Goal: Book appointment/travel/reservation

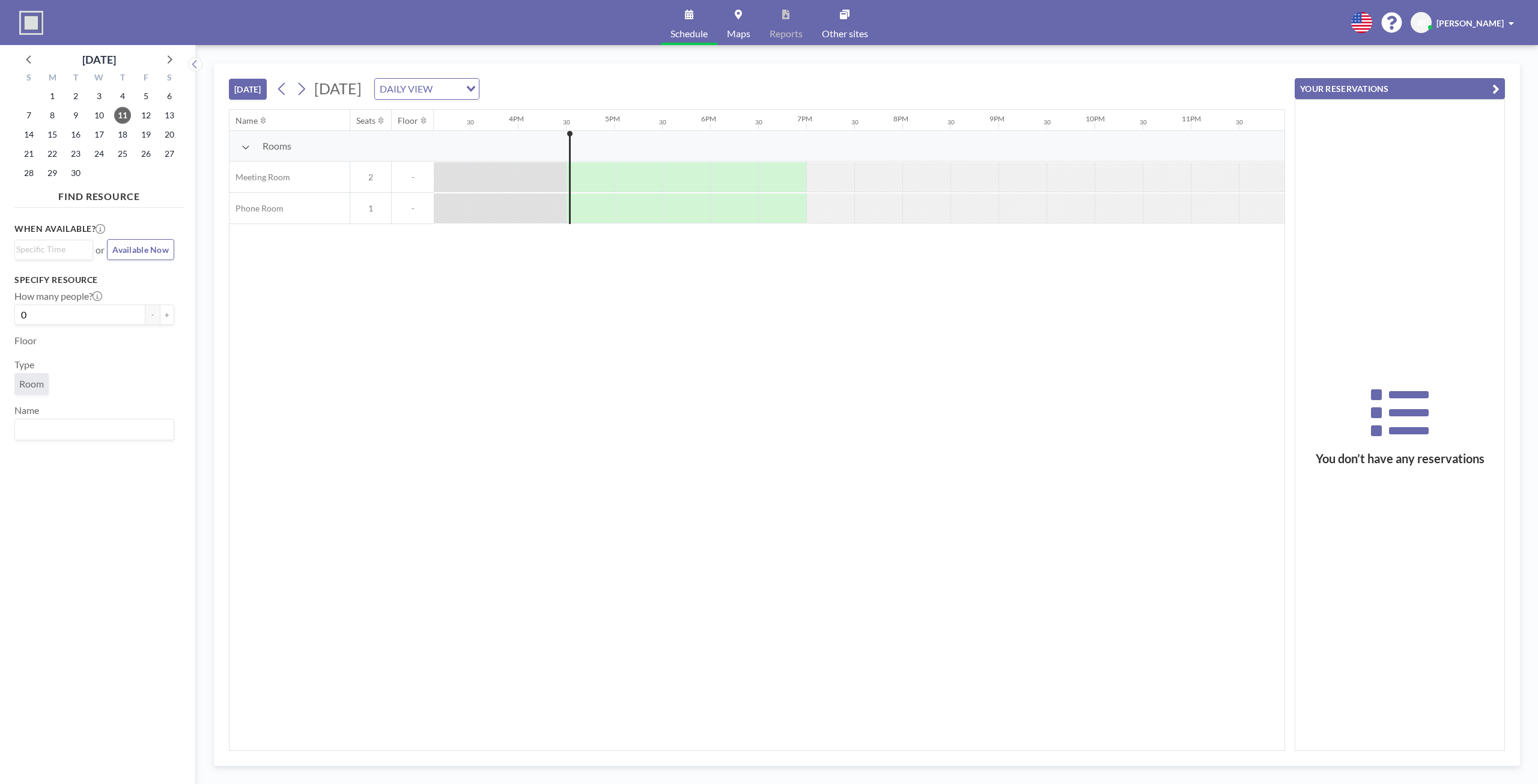
scroll to position [0, 1456]
click at [912, 177] on div at bounding box center [924, 177] width 48 height 29
click at [460, 95] on div "DAILY VIEW" at bounding box center [417, 87] width 85 height 18
click at [407, 73] on div "[DATE] [DATE] DAILY VIEW Loading..." at bounding box center [756, 86] width 1056 height 45
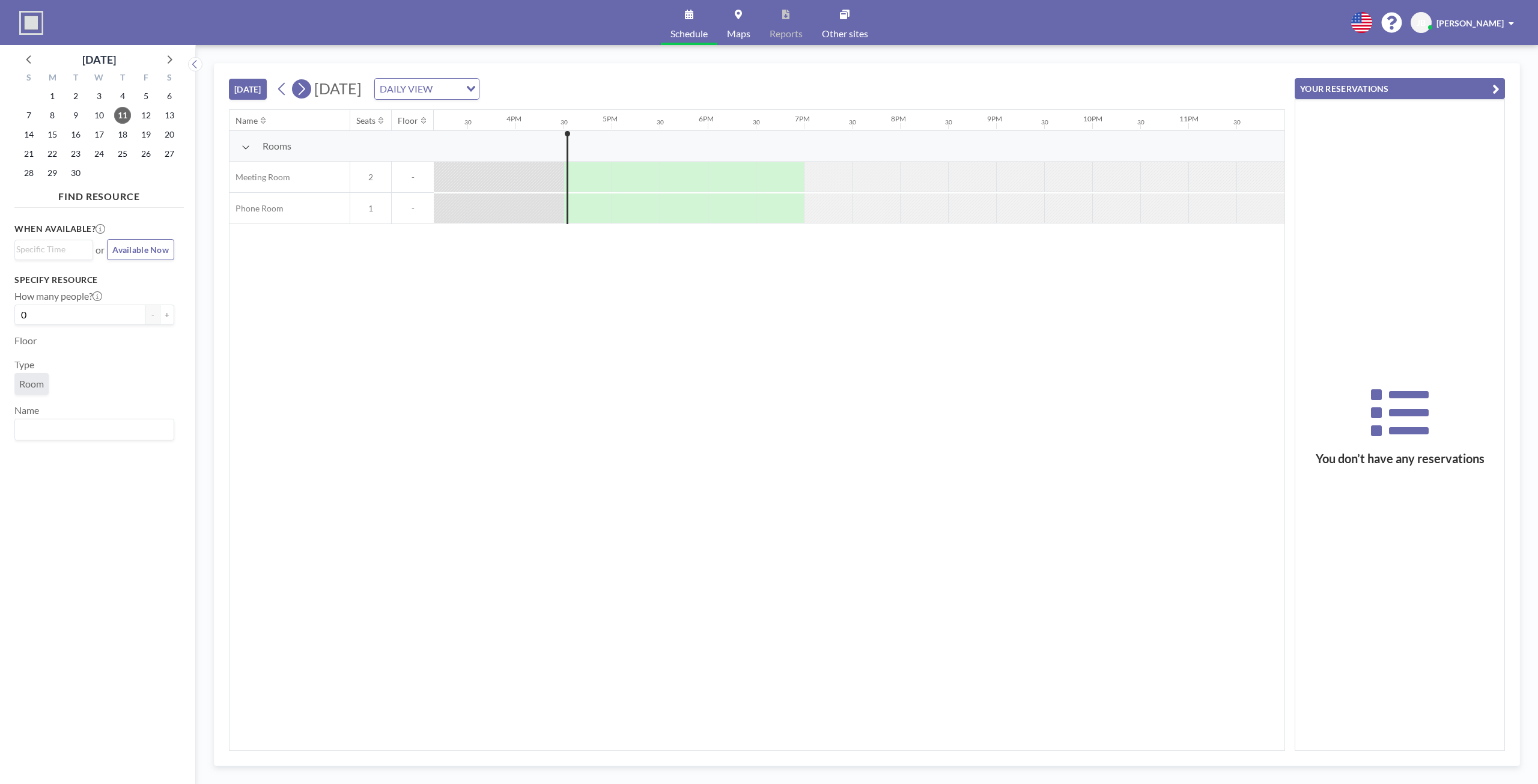
click at [303, 92] on icon at bounding box center [302, 89] width 7 height 12
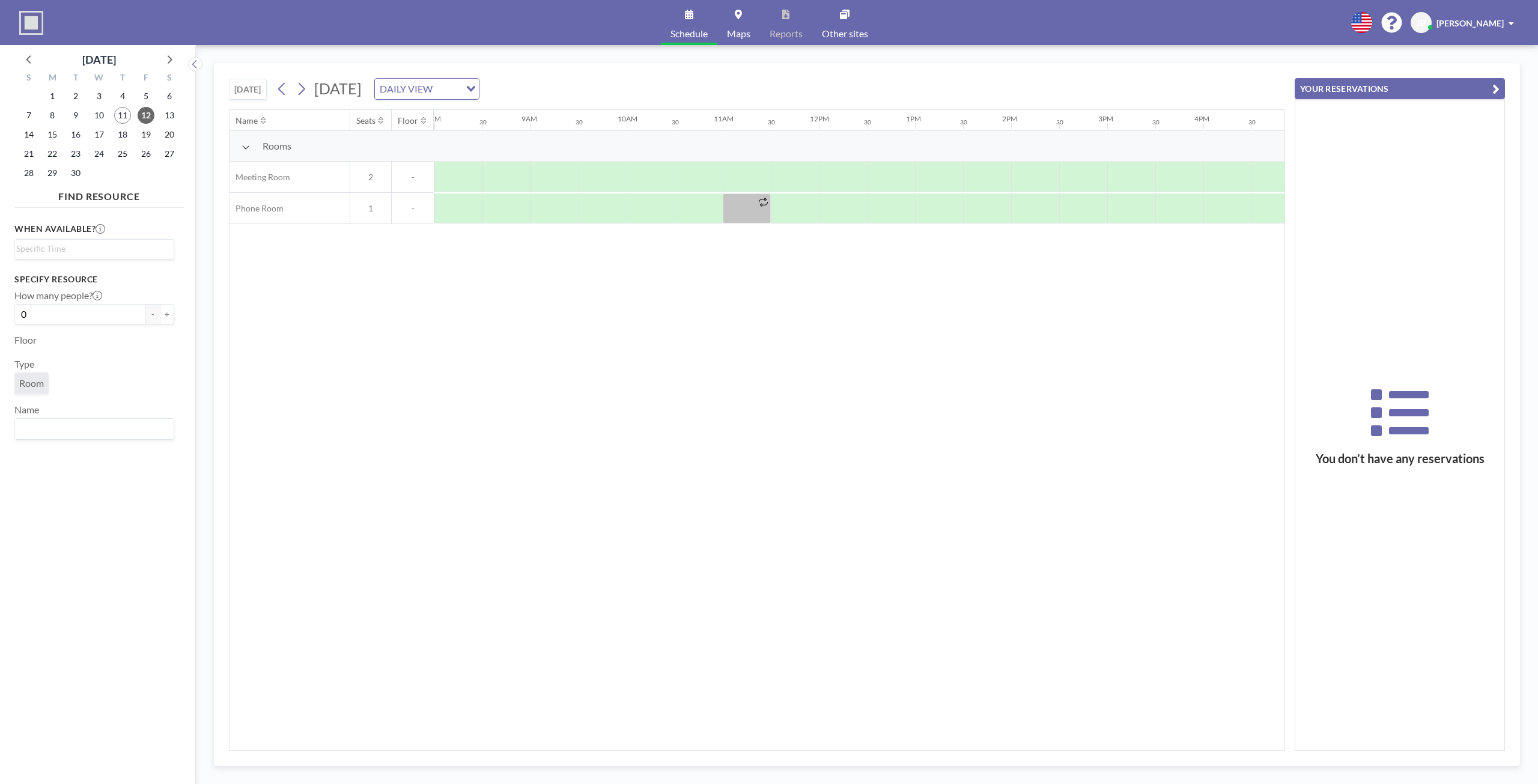
scroll to position [0, 769]
click at [630, 170] on div at bounding box center [650, 177] width 48 height 30
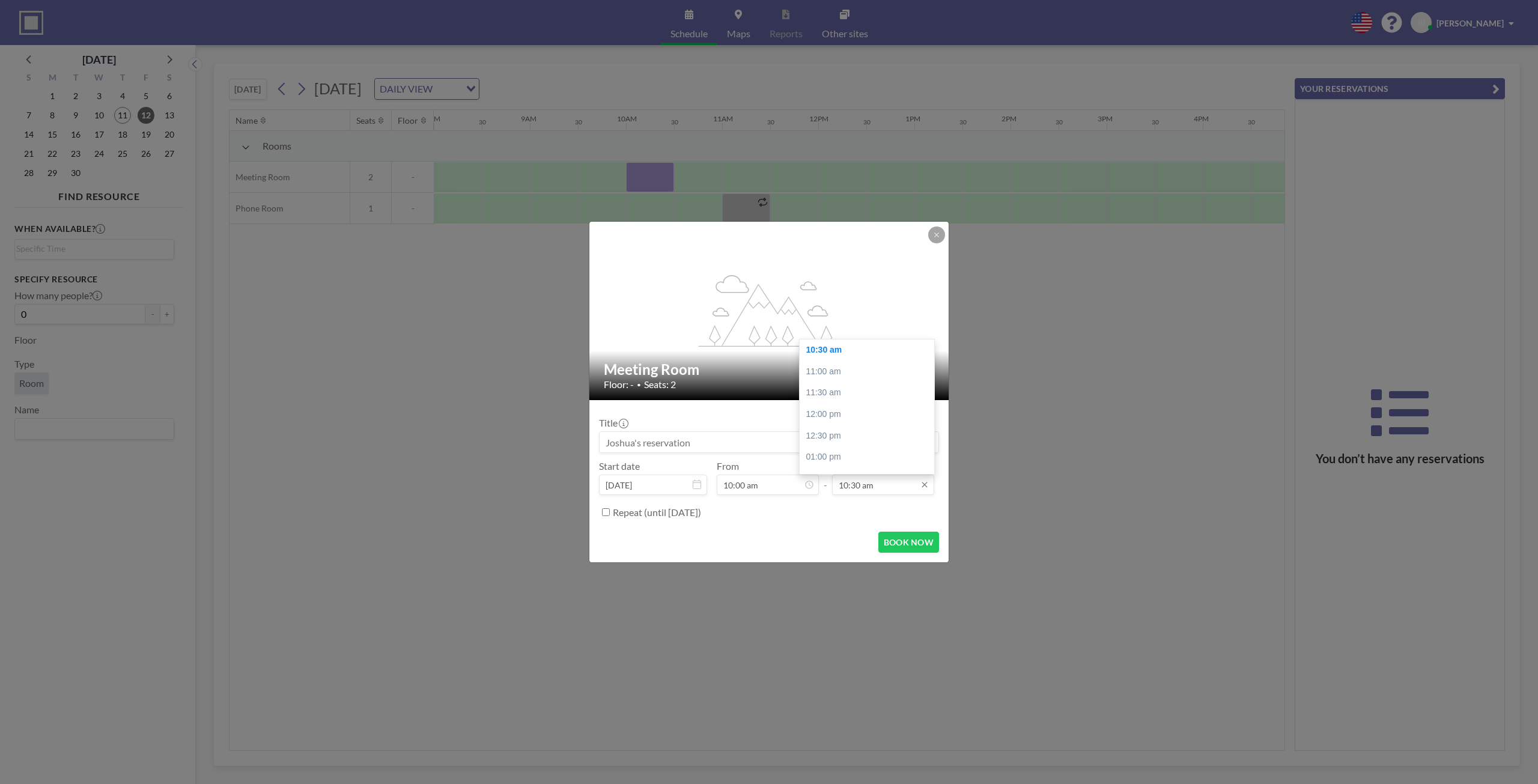
click at [879, 482] on input "10:30 am" at bounding box center [882, 485] width 102 height 21
click at [835, 355] on div "12:00 pm" at bounding box center [869, 355] width 141 height 22
type input "12:00 pm"
click at [911, 545] on button "BOOK NOW" at bounding box center [908, 542] width 61 height 21
